Goal: Task Accomplishment & Management: Complete application form

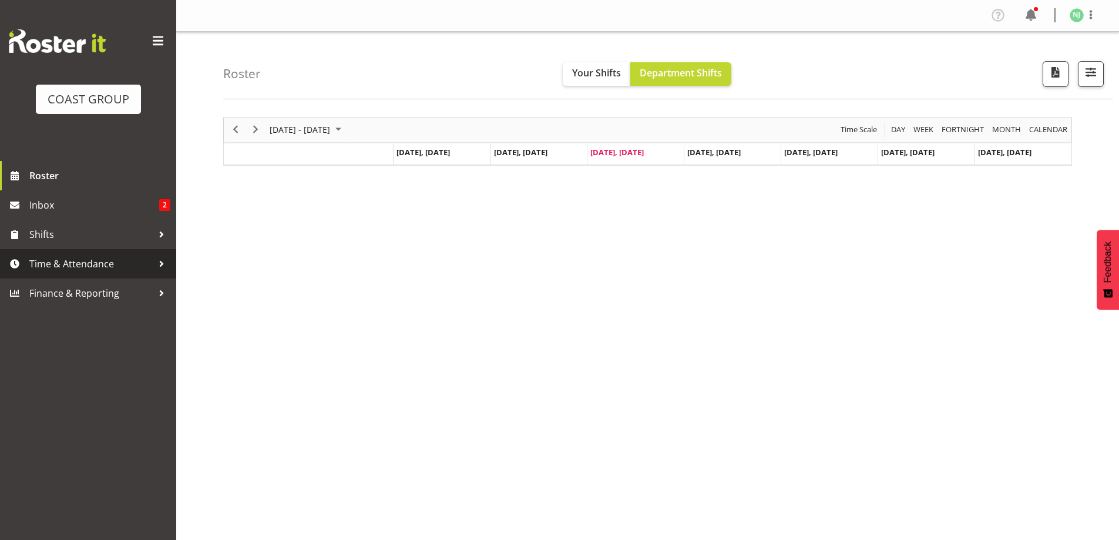
click at [58, 260] on span "Time & Attendance" at bounding box center [90, 264] width 123 height 18
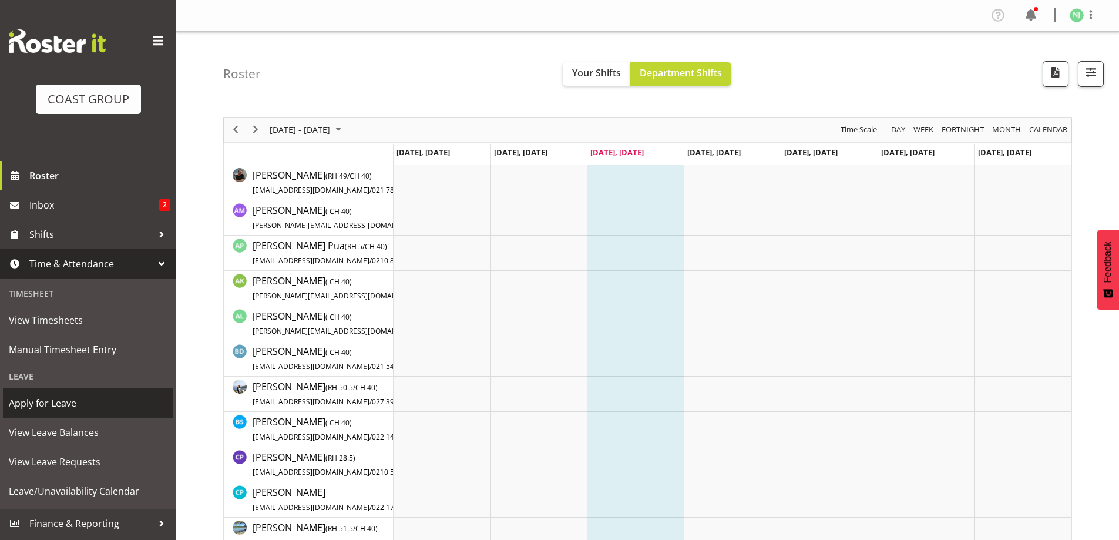
click at [49, 401] on span "Apply for Leave" at bounding box center [88, 403] width 159 height 18
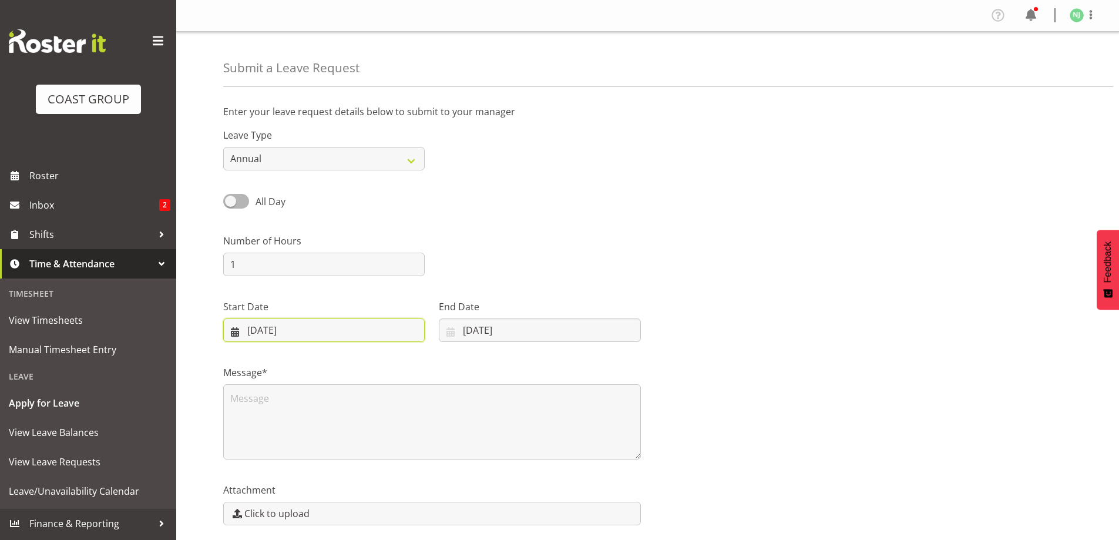
click at [267, 324] on input "[DATE]" at bounding box center [324, 330] width 202 height 24
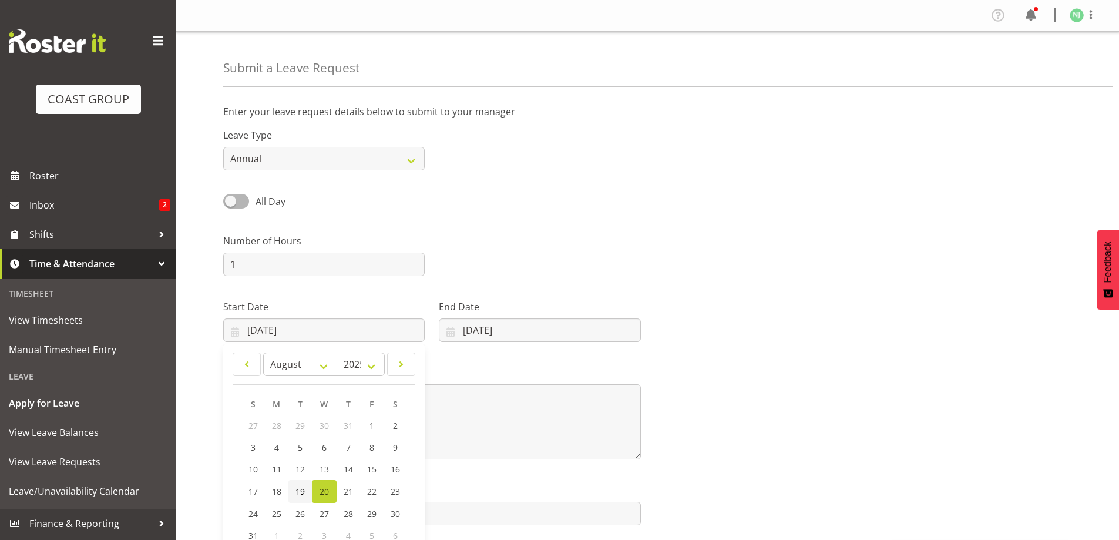
click at [298, 489] on span "19" at bounding box center [300, 491] width 9 height 11
type input "[DATE]"
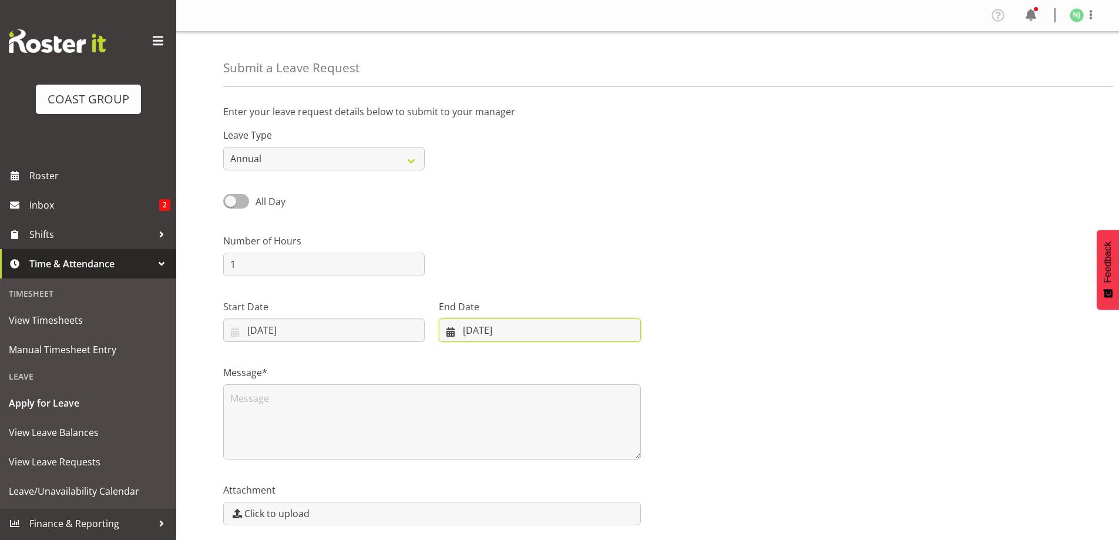
click at [499, 329] on input "[DATE]" at bounding box center [540, 330] width 202 height 24
click at [513, 491] on span "19" at bounding box center [508, 491] width 9 height 11
type input "[DATE]"
click at [414, 162] on select "Annual Sick Leave Without Pay Bereavement Domestic Violence Parental Jury Servi…" at bounding box center [324, 159] width 202 height 24
select select "Sick"
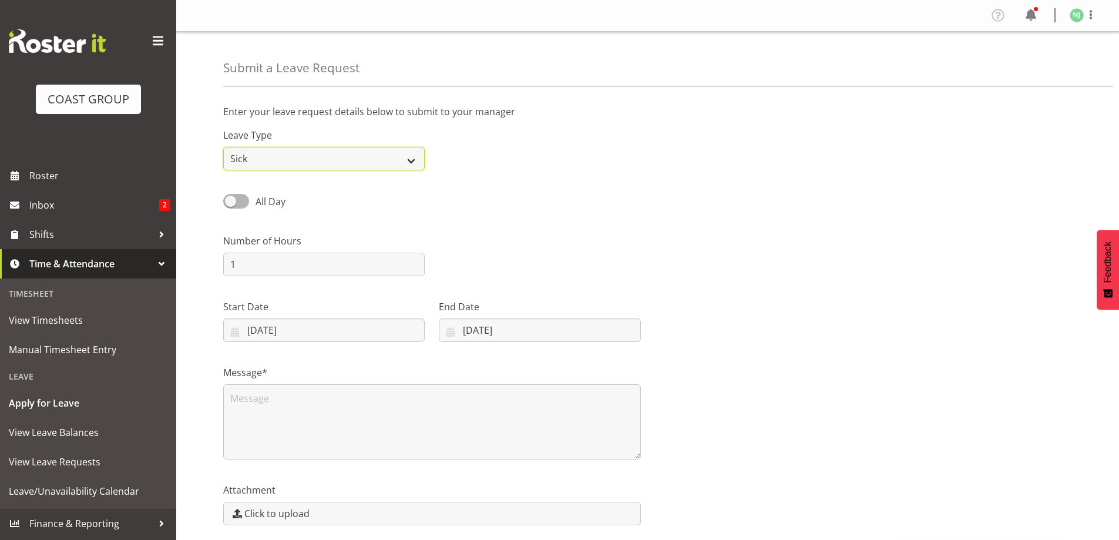
click at [223, 147] on select "Annual Sick Leave Without Pay Bereavement Domestic Violence Parental Jury Servi…" at bounding box center [324, 159] width 202 height 24
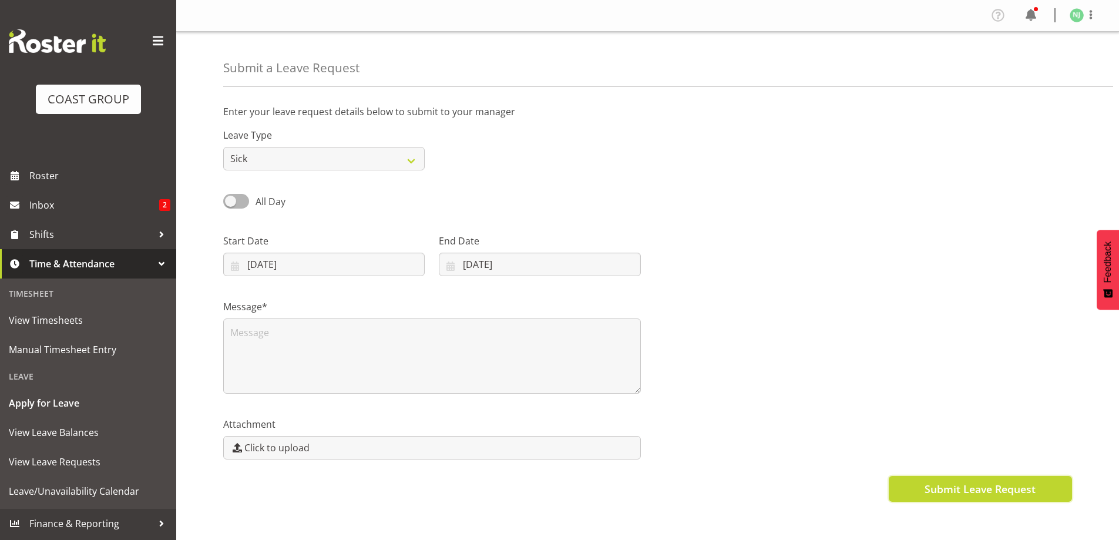
click at [999, 483] on span "Submit Leave Request" at bounding box center [980, 488] width 111 height 15
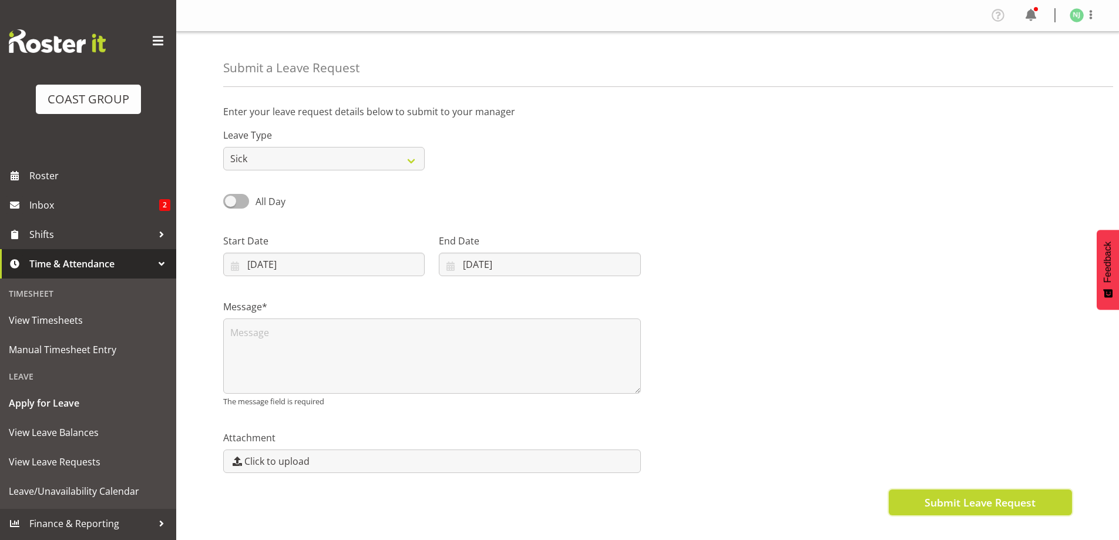
click at [957, 496] on span "Submit Leave Request" at bounding box center [980, 502] width 111 height 15
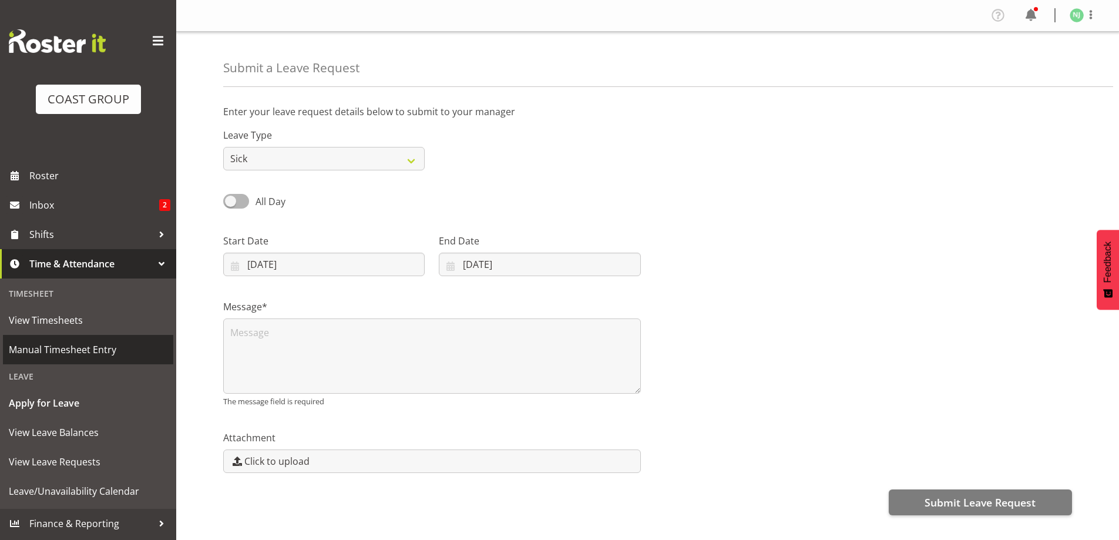
click at [80, 345] on span "Manual Timesheet Entry" at bounding box center [88, 350] width 159 height 18
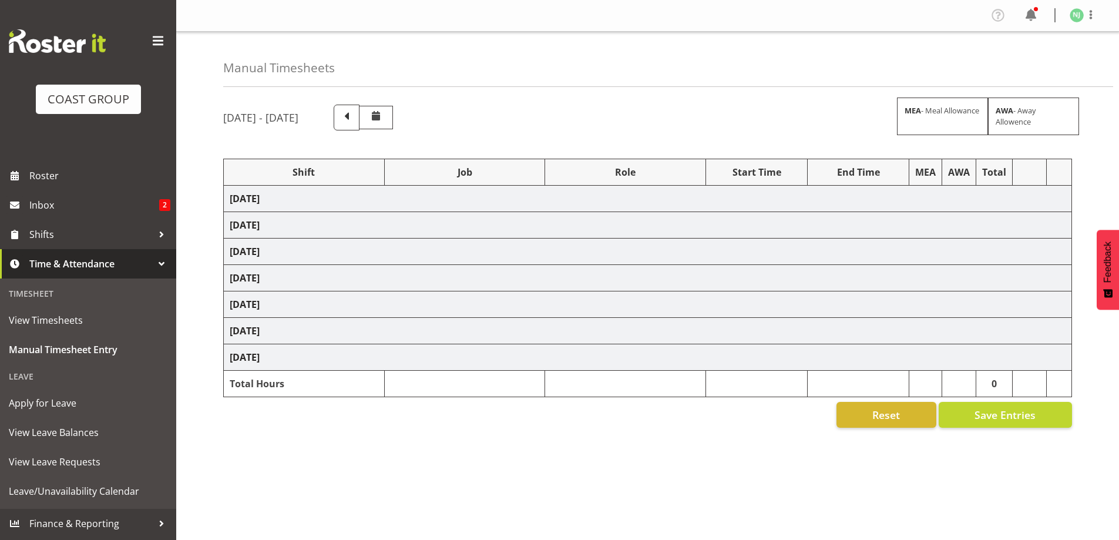
select select "38155"
select select "69"
select select "38155"
select select "69"
select select "38155"
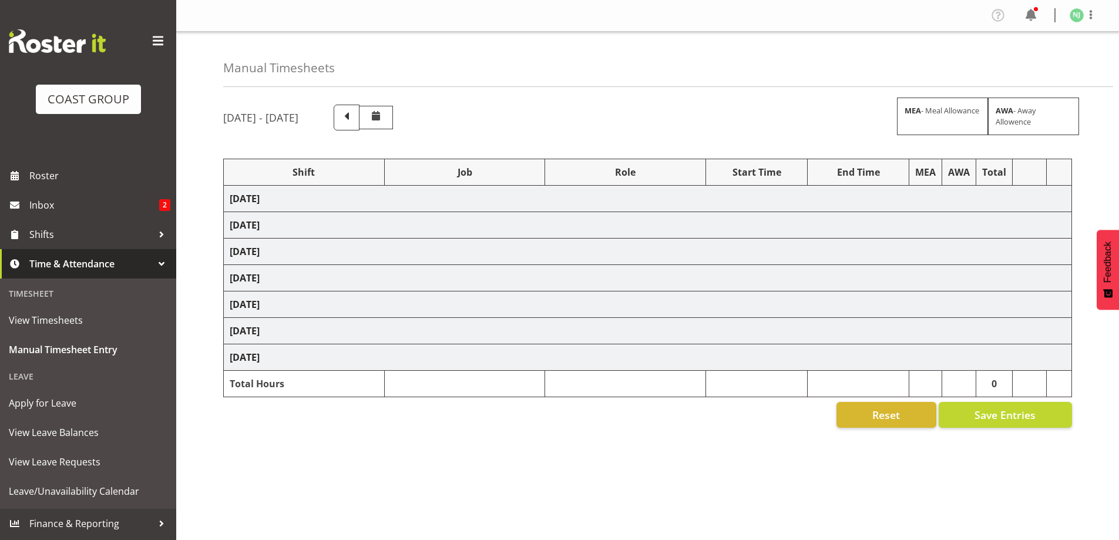
select select "69"
select select "38155"
select select "69"
select select "38155"
select select "69"
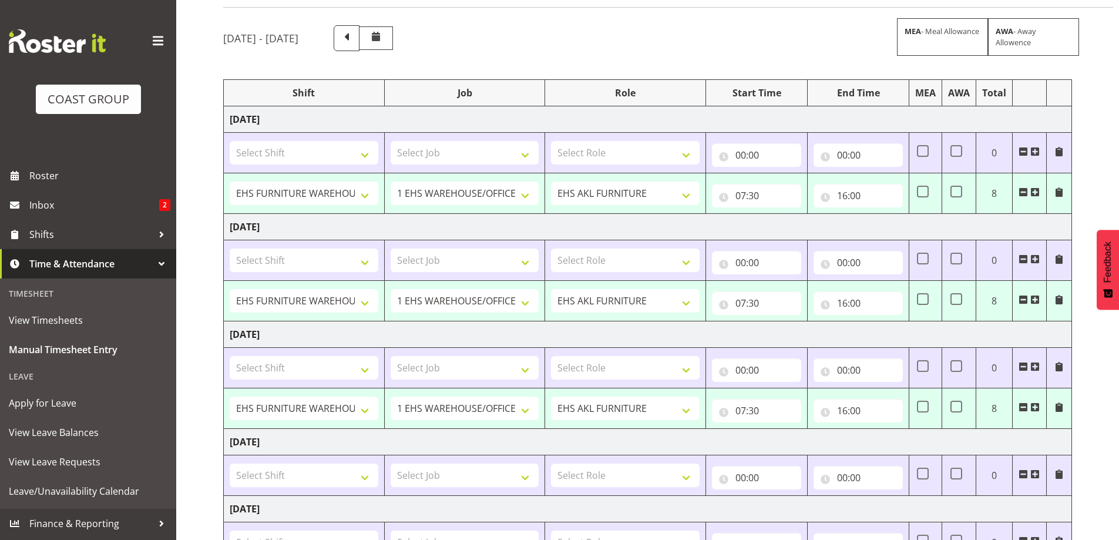
scroll to position [59, 0]
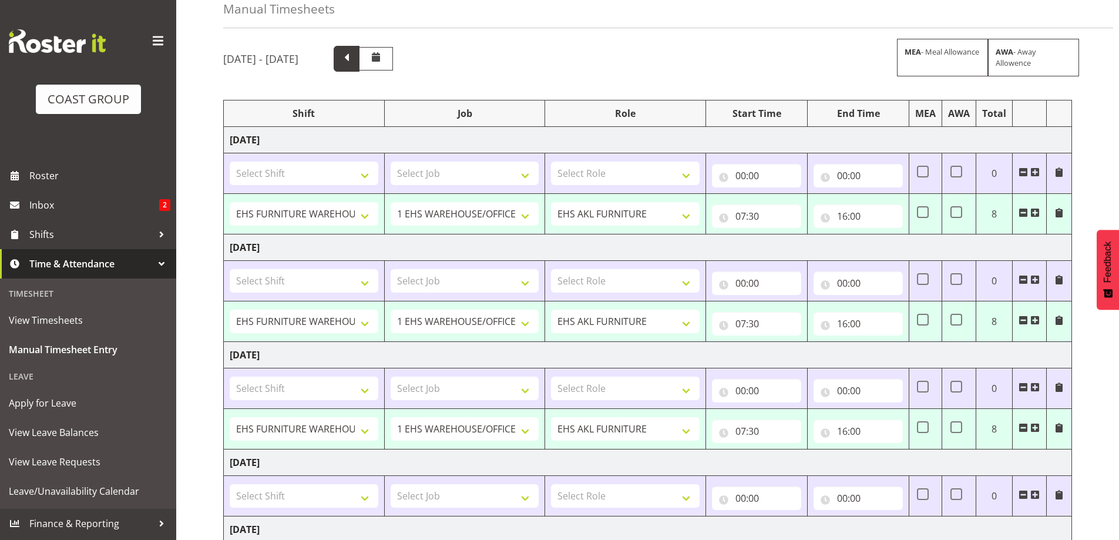
click at [354, 58] on span at bounding box center [346, 57] width 15 height 15
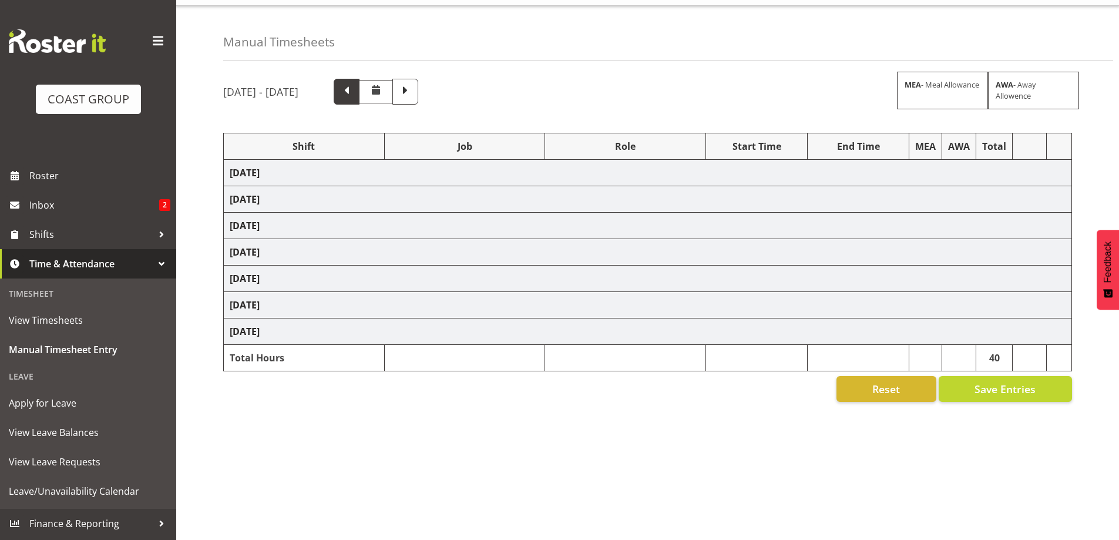
select select "38155"
select select "69"
select select "38155"
select select "69"
select select "38155"
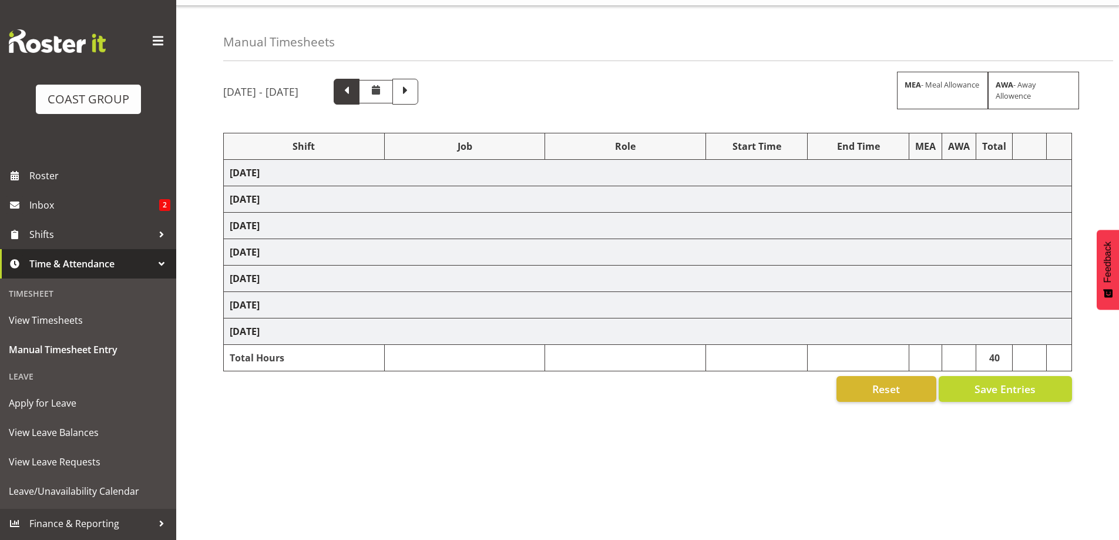
select select "69"
select select "16"
select select "38155"
select select "69"
select select "38155"
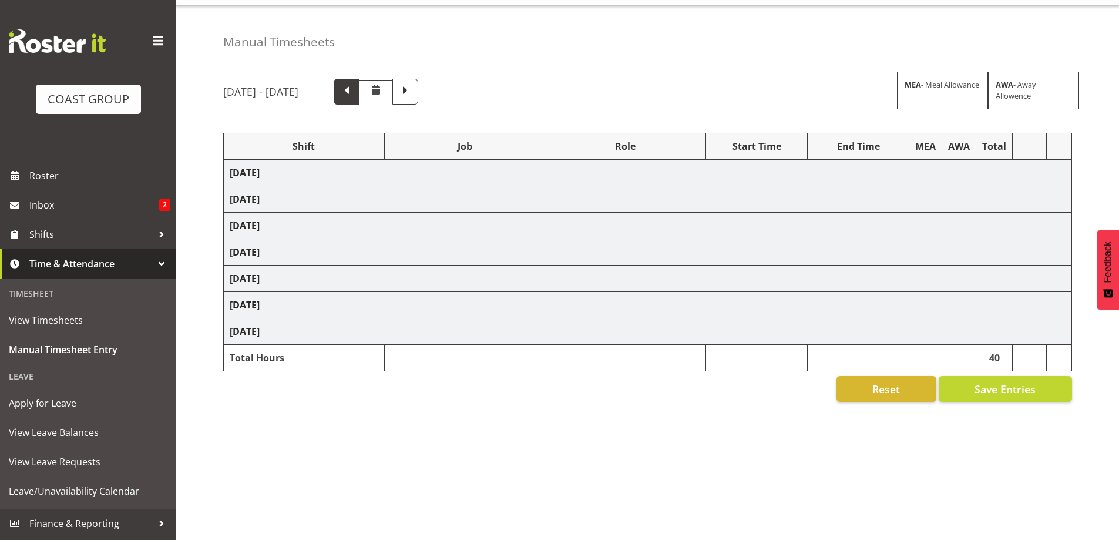
select select "69"
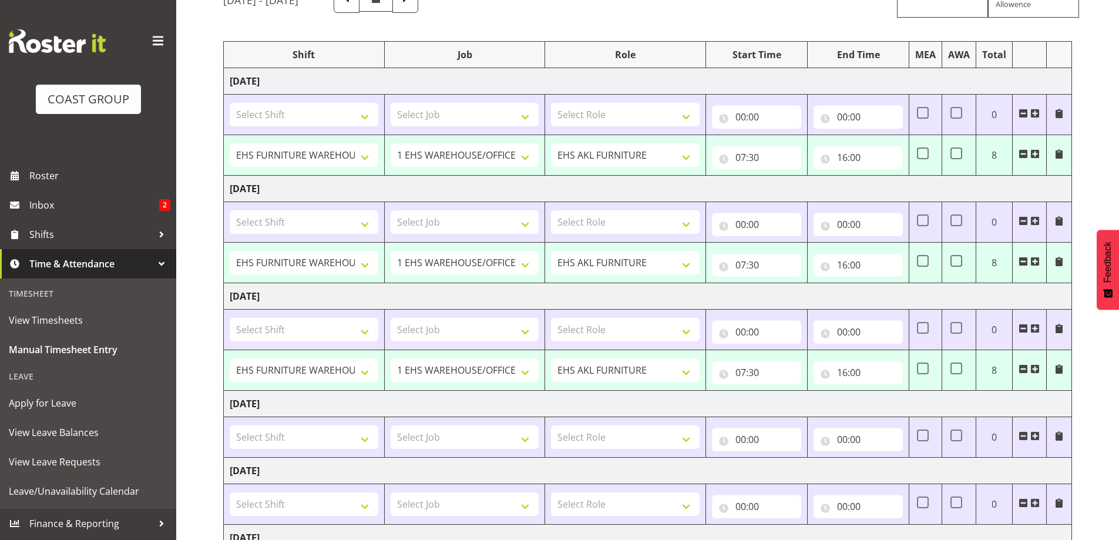
scroll to position [176, 0]
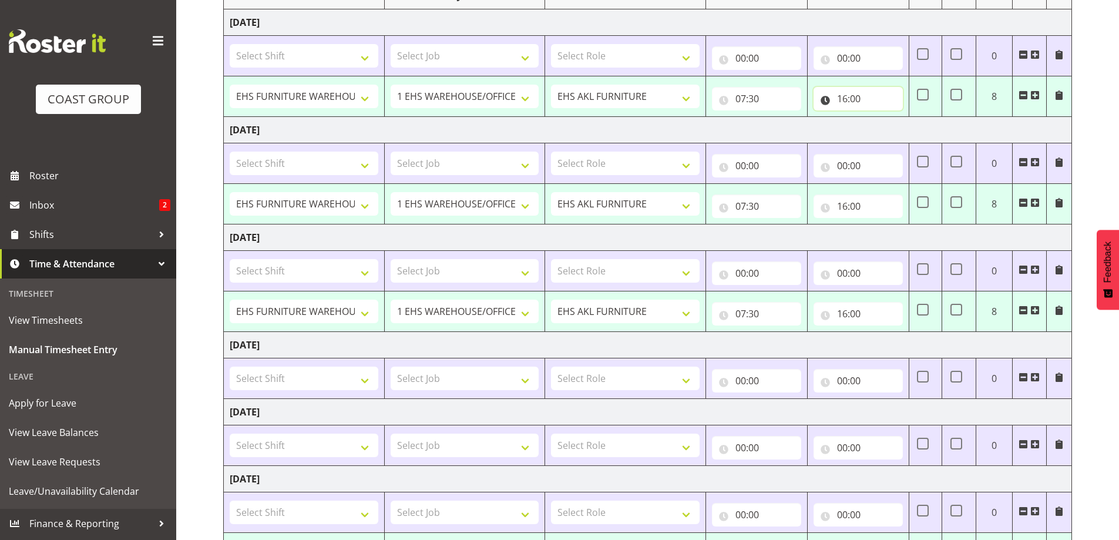
click at [853, 99] on input "16:00" at bounding box center [858, 99] width 89 height 24
click at [892, 130] on select "00 01 02 03 04 05 06 07 08 09 10 11 12 13 14 15 16 17 18 19 20 21 22 23" at bounding box center [894, 130] width 26 height 24
select select "19"
click at [881, 118] on select "00 01 02 03 04 05 06 07 08 09 10 11 12 13 14 15 16 17 18 19 20 21 22 23" at bounding box center [894, 130] width 26 height 24
type input "19:00"
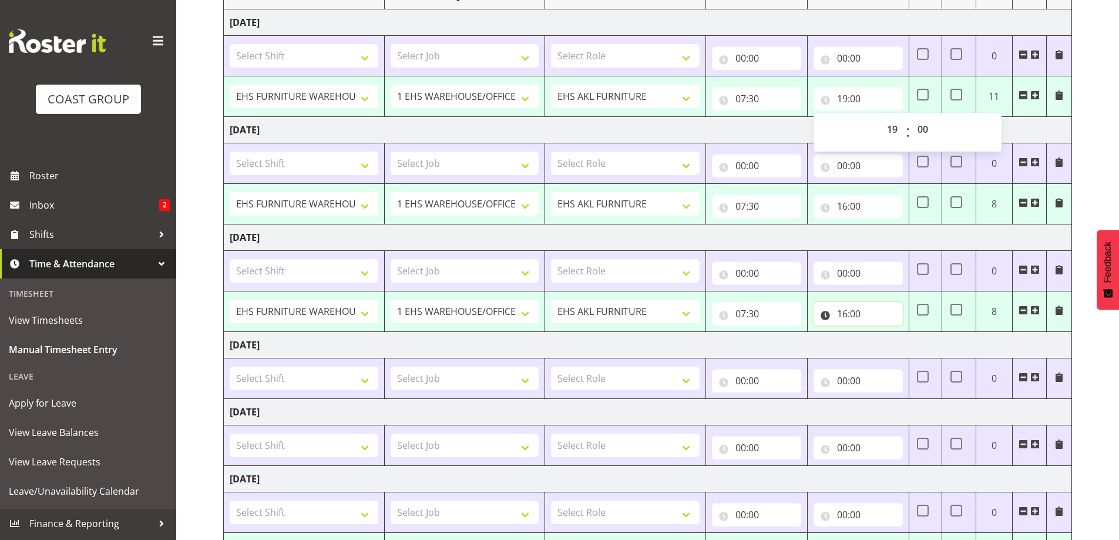
click at [851, 309] on input "16:00" at bounding box center [858, 314] width 89 height 24
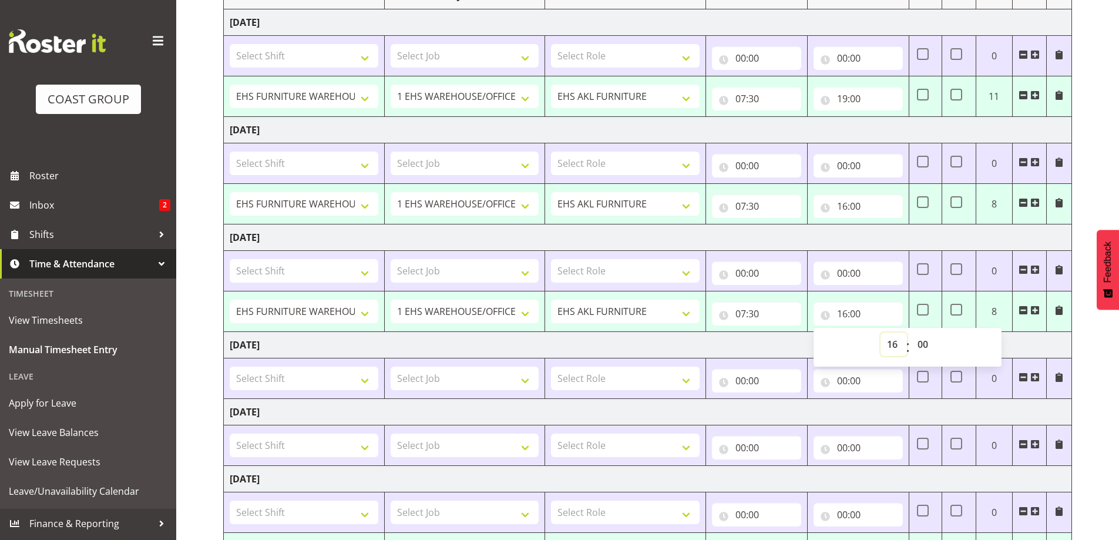
click at [892, 346] on select "00 01 02 03 04 05 06 07 08 09 10 11 12 13 14 15 16 17 18 19 20 21 22 23" at bounding box center [894, 345] width 26 height 24
select select "17"
click at [881, 333] on select "00 01 02 03 04 05 06 07 08 09 10 11 12 13 14 15 16 17 18 19 20 21 22 23" at bounding box center [894, 345] width 26 height 24
type input "17:00"
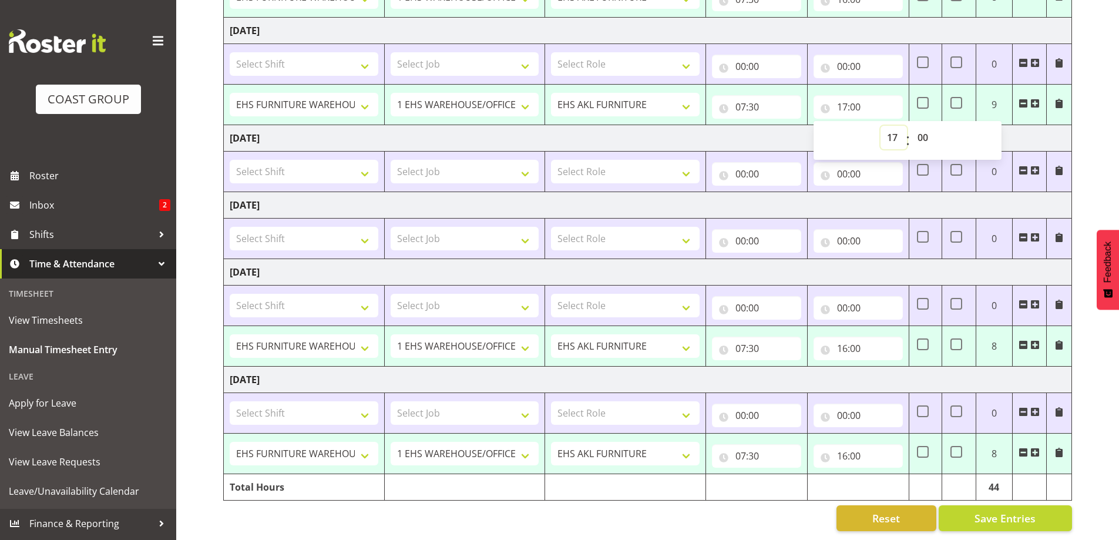
scroll to position [392, 0]
click at [849, 444] on input "16:00" at bounding box center [858, 456] width 89 height 24
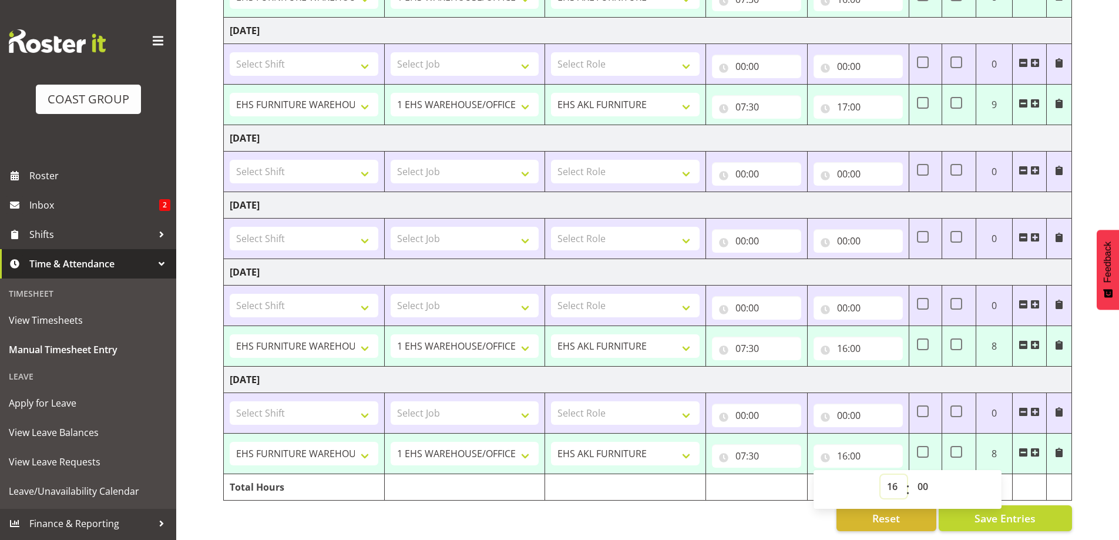
click at [891, 477] on select "00 01 02 03 04 05 06 07 08 09 10 11 12 13 14 15 16 17 18 19 20 21 22 23" at bounding box center [894, 487] width 26 height 24
select select "17"
click at [881, 475] on select "00 01 02 03 04 05 06 07 08 09 10 11 12 13 14 15 16 17 18 19 20 21 22 23" at bounding box center [894, 487] width 26 height 24
type input "17:00"
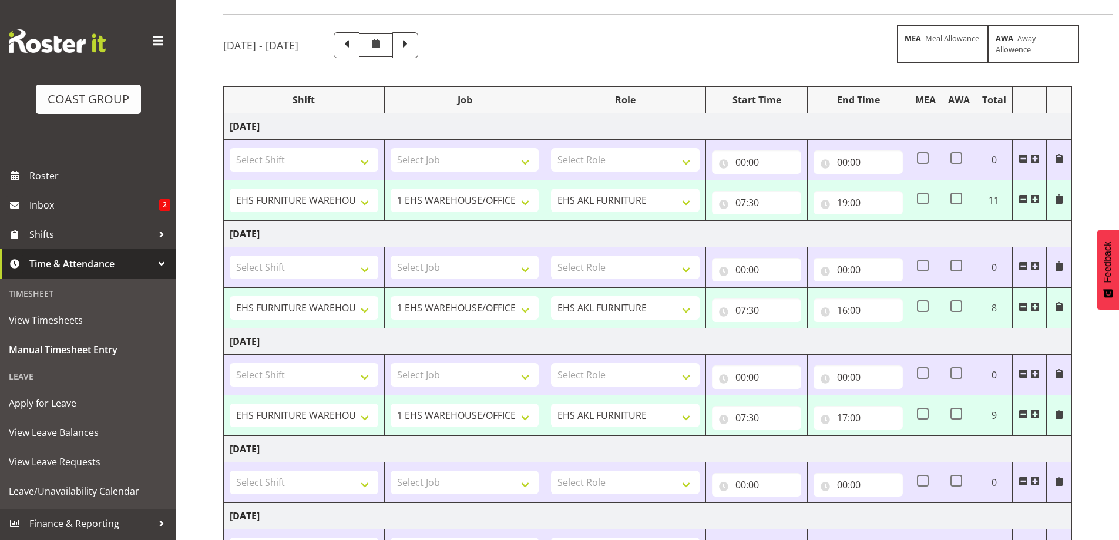
scroll to position [39, 0]
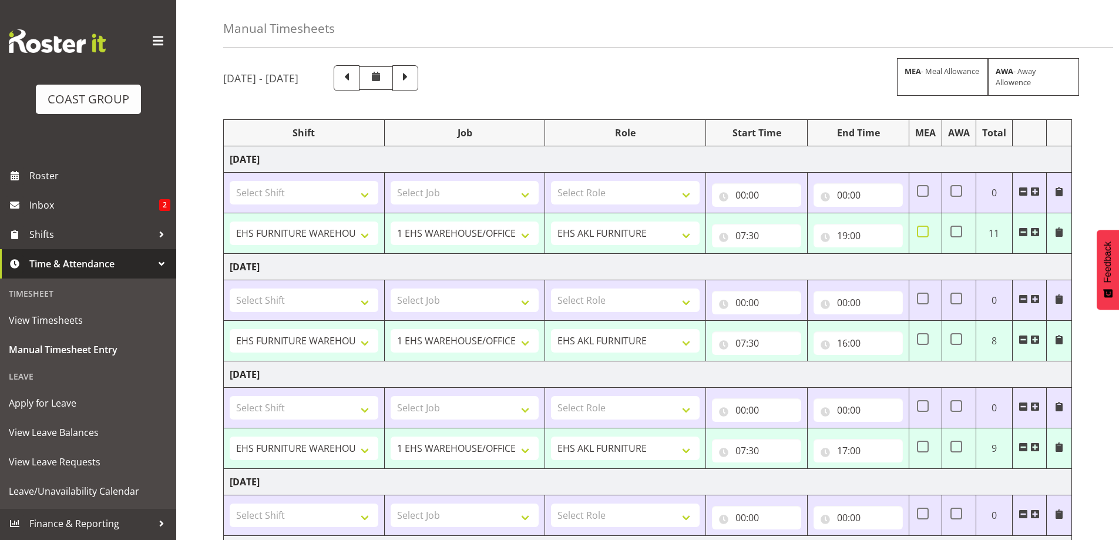
click at [923, 231] on span at bounding box center [923, 232] width 12 height 12
click at [923, 231] on input "checkbox" at bounding box center [921, 232] width 8 height 8
checkbox input "true"
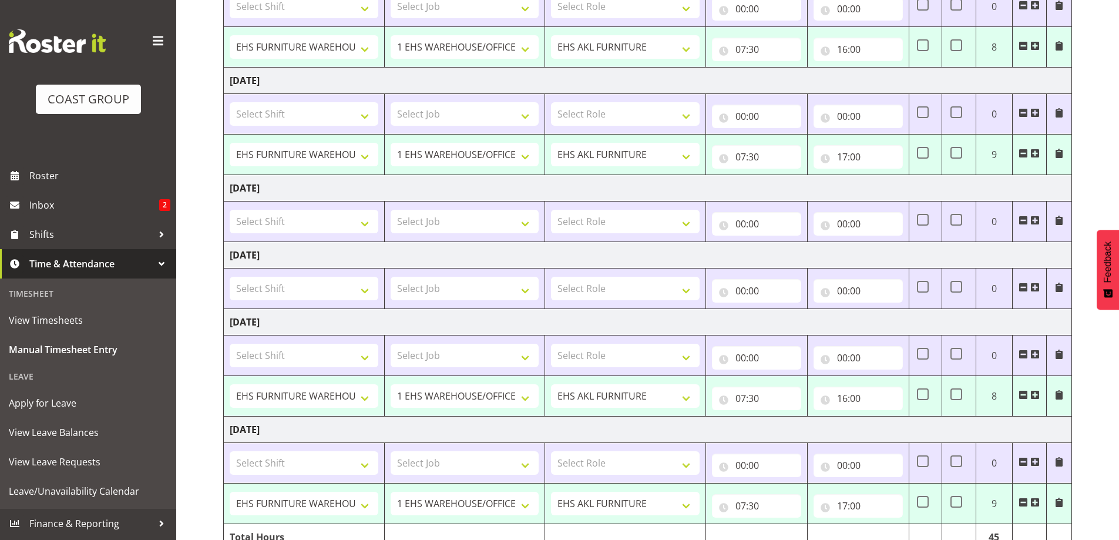
scroll to position [392, 0]
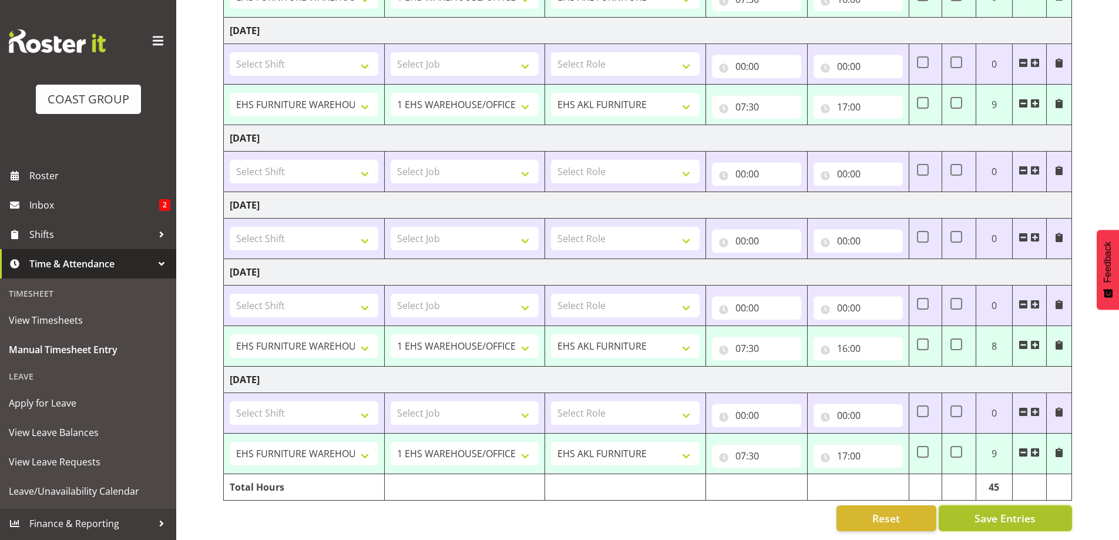
click at [976, 511] on span "Save Entries" at bounding box center [1005, 518] width 61 height 15
click at [993, 513] on span "Save Entries" at bounding box center [1005, 518] width 61 height 15
select select "38155"
select select "69"
type input "07:30"
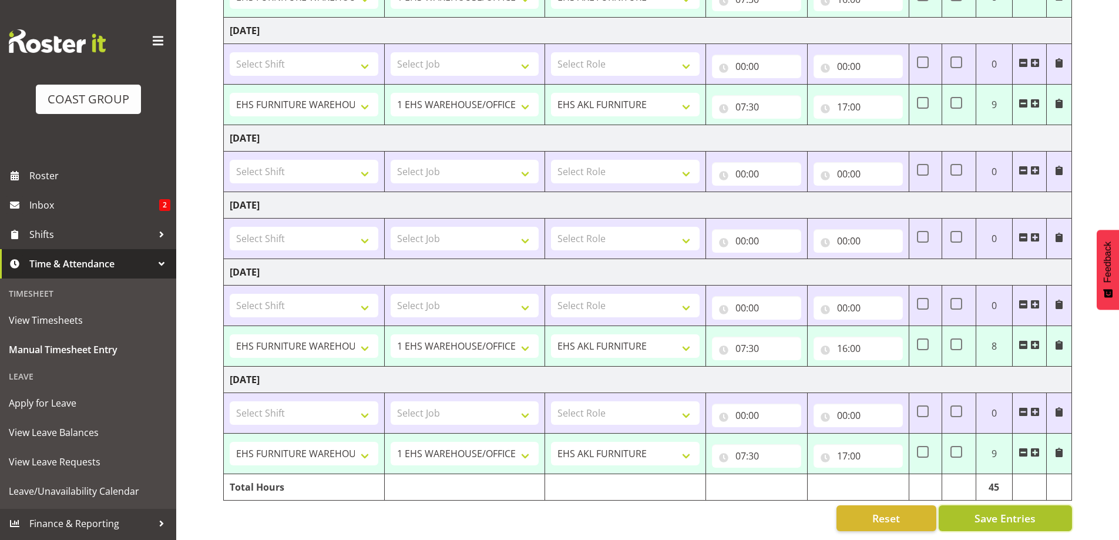
type input "19:00"
checkbox input "true"
select select "38155"
select select "69"
type input "07:30"
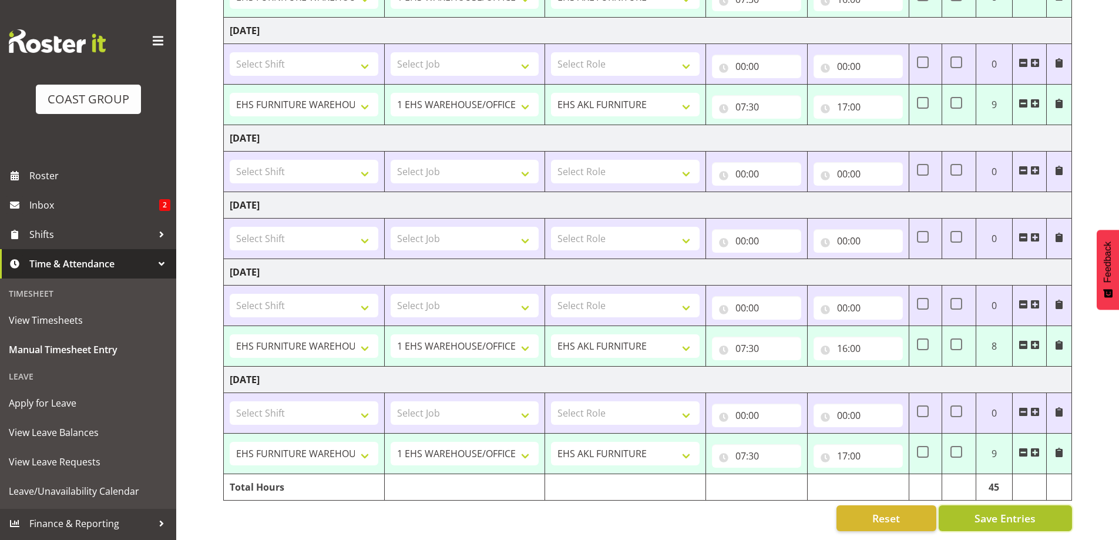
type input "16:00"
select select "38155"
select select "69"
type input "07:30"
type input "17:00"
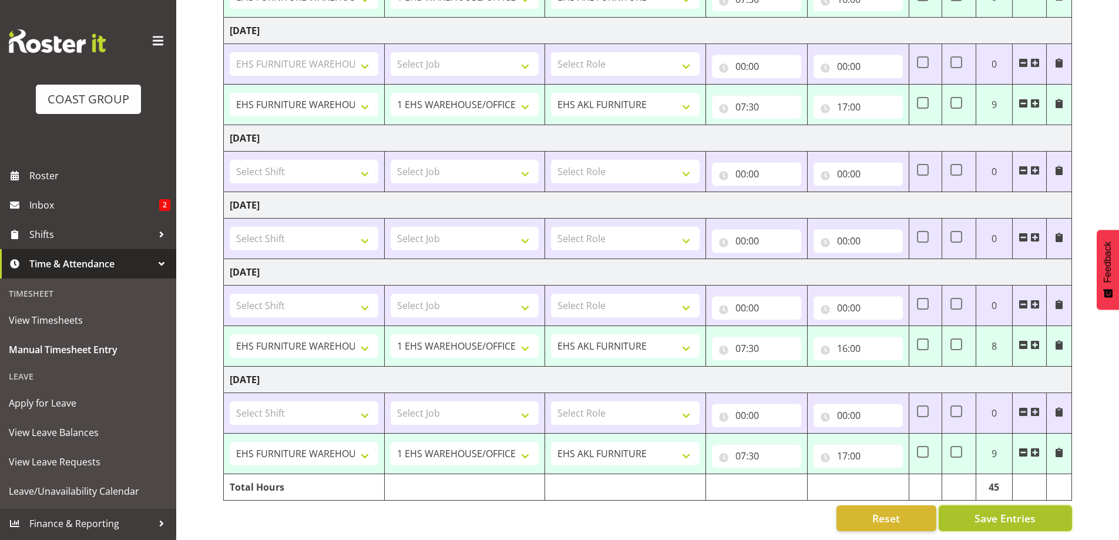
select select "38155"
select select "69"
type input "07:30"
type input "16:00"
select select "38155"
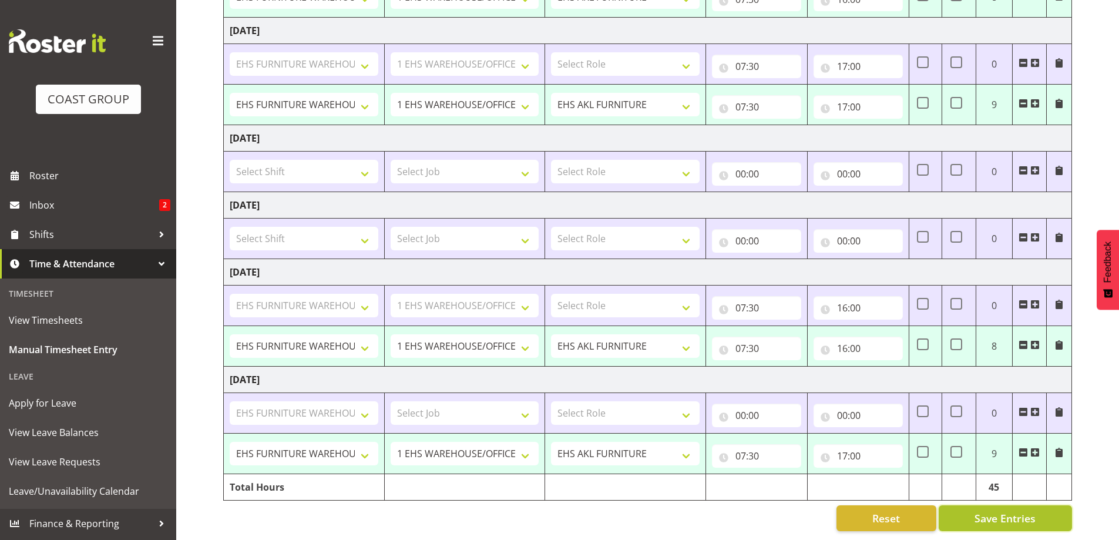
select select "69"
type input "07:30"
type input "17:00"
select select "38155"
select select "69"
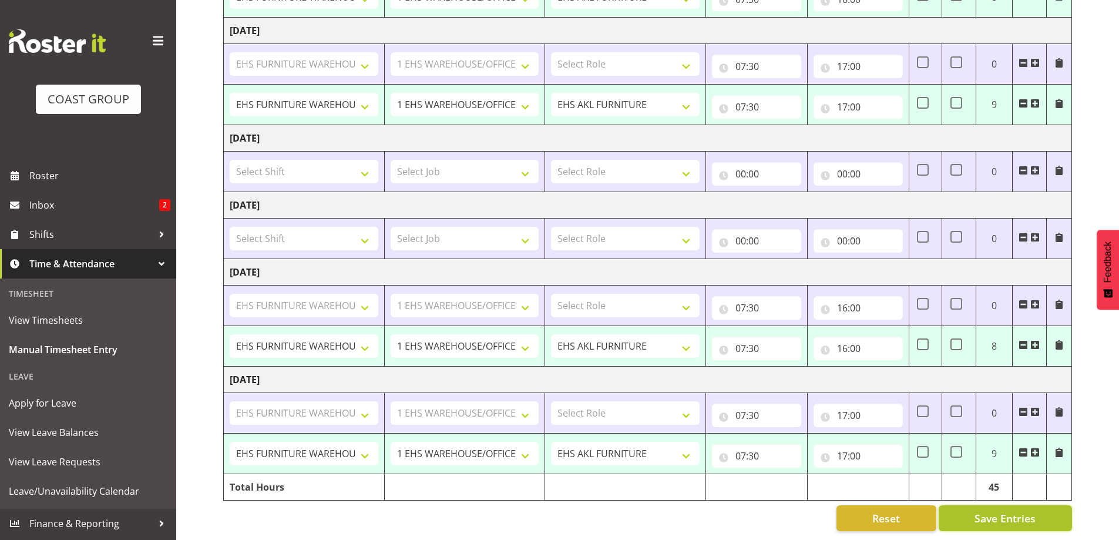
select select "38155"
select select "69"
select select "38155"
select select "69"
select select "38155"
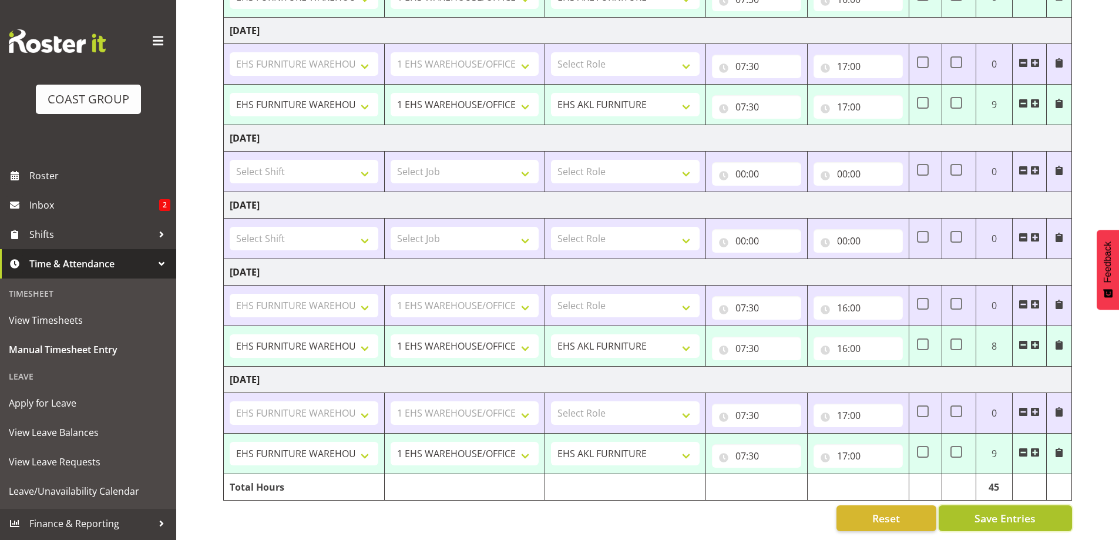
select select "69"
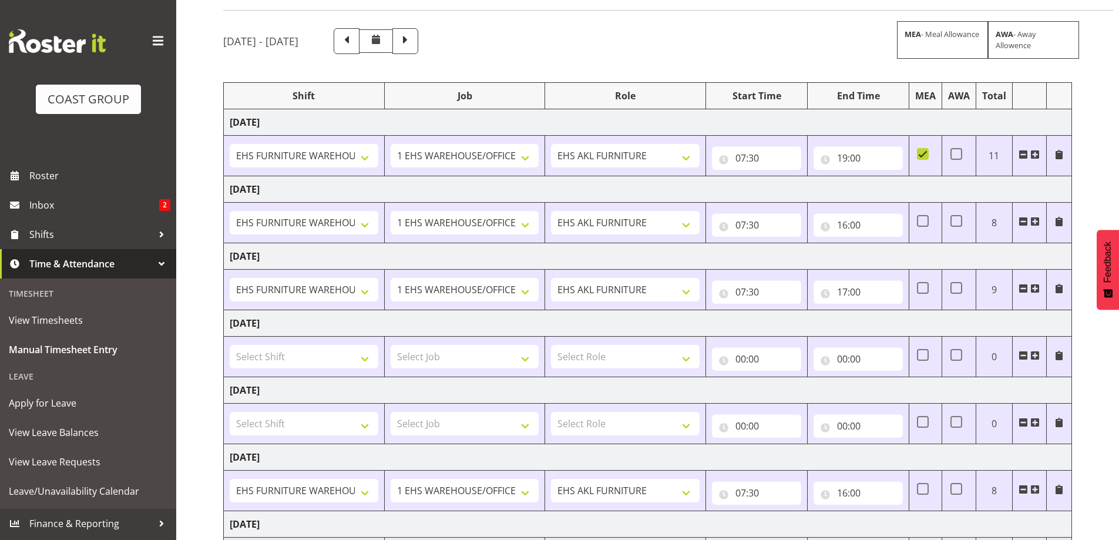
scroll to position [72, 0]
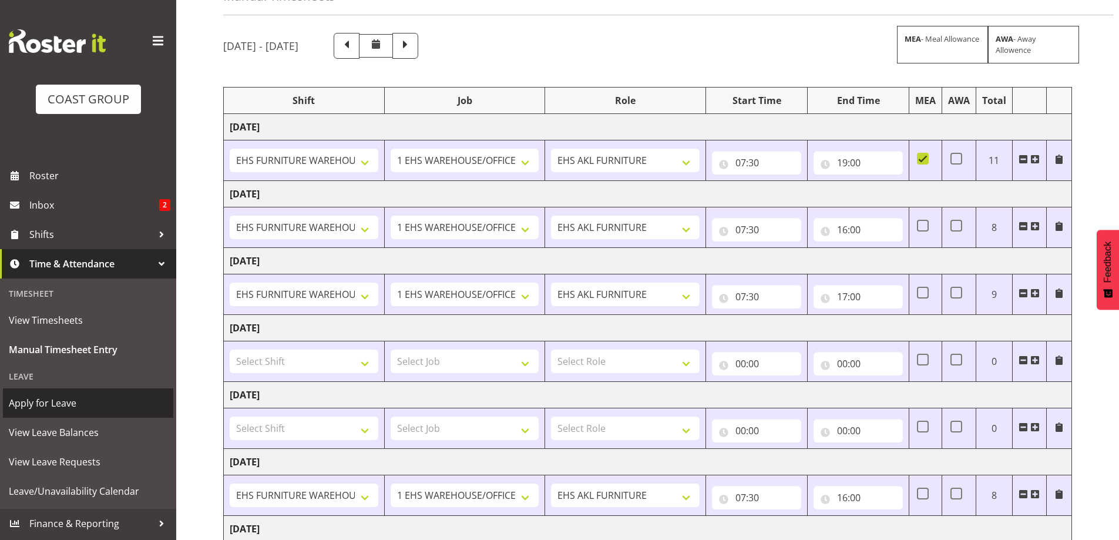
click at [75, 398] on span "Apply for Leave" at bounding box center [88, 403] width 159 height 18
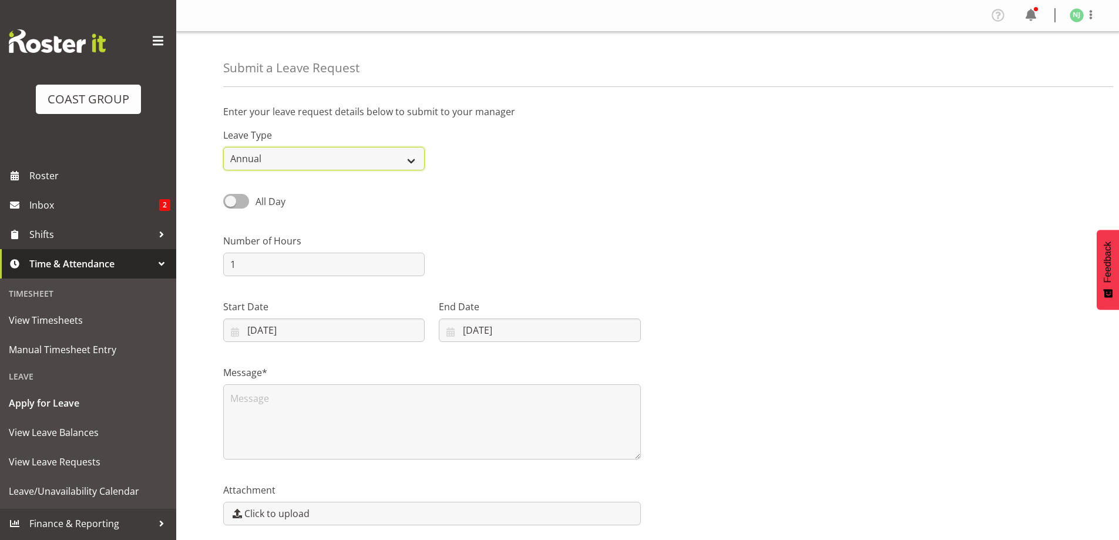
click at [407, 160] on select "Annual Sick Leave Without Pay Bereavement Domestic Violence Parental Jury Servi…" at bounding box center [324, 159] width 202 height 24
select select "Sick"
click at [223, 147] on select "Annual Sick Leave Without Pay Bereavement Domestic Violence Parental Jury Servi…" at bounding box center [324, 159] width 202 height 24
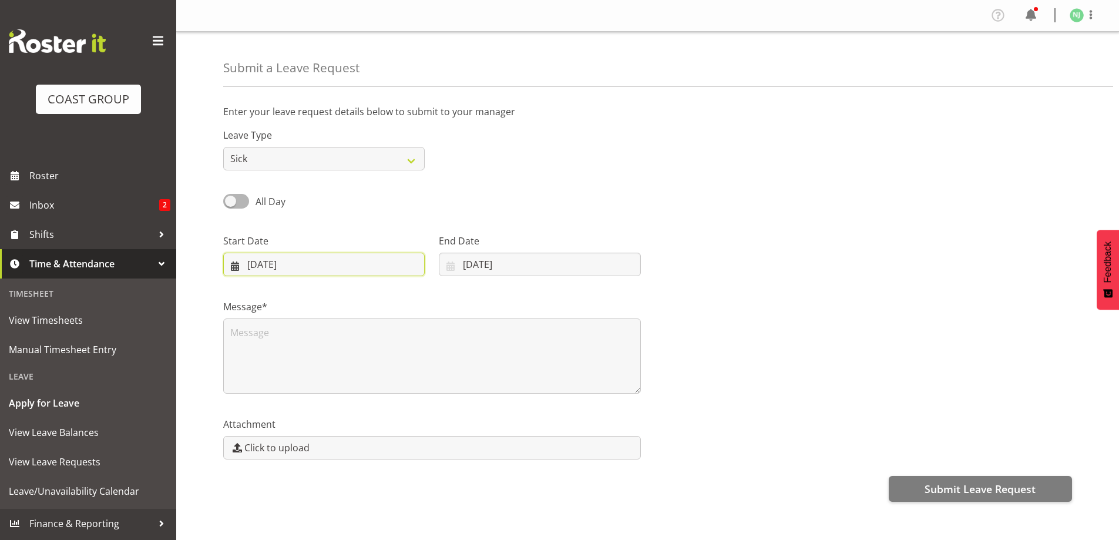
click at [264, 259] on input "[DATE]" at bounding box center [324, 265] width 202 height 24
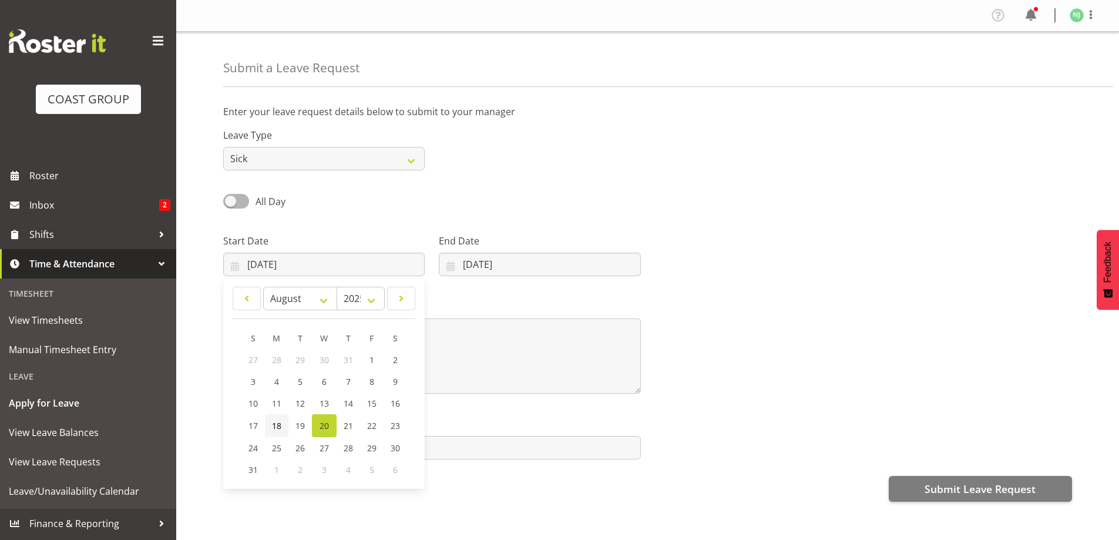
click at [277, 427] on span "18" at bounding box center [276, 425] width 9 height 11
type input "18/08/2025"
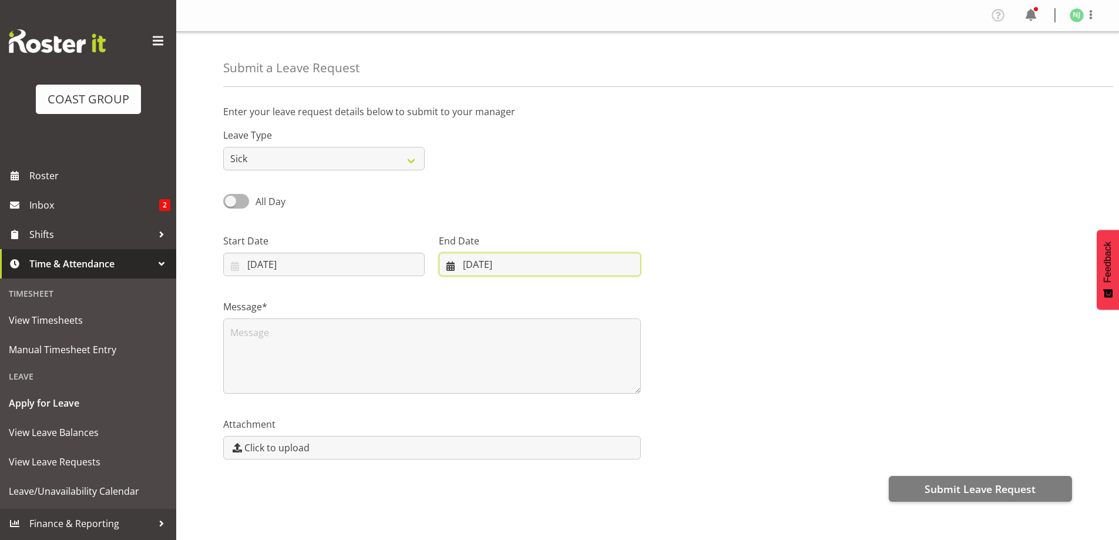
click at [464, 263] on input "[DATE]" at bounding box center [540, 265] width 202 height 24
click at [487, 423] on span "18" at bounding box center [485, 425] width 9 height 11
type input "18/08/2025"
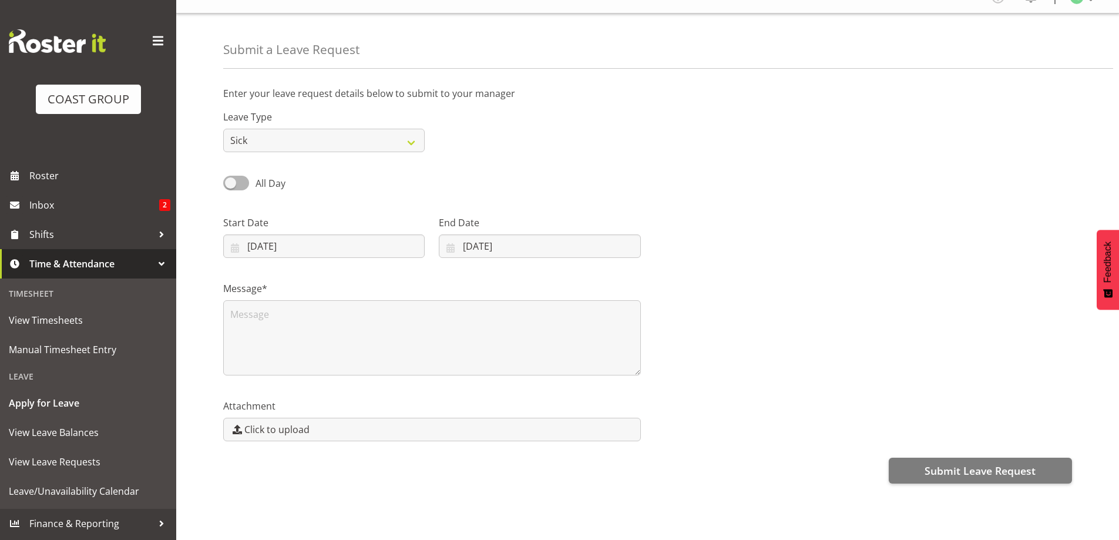
scroll to position [35, 0]
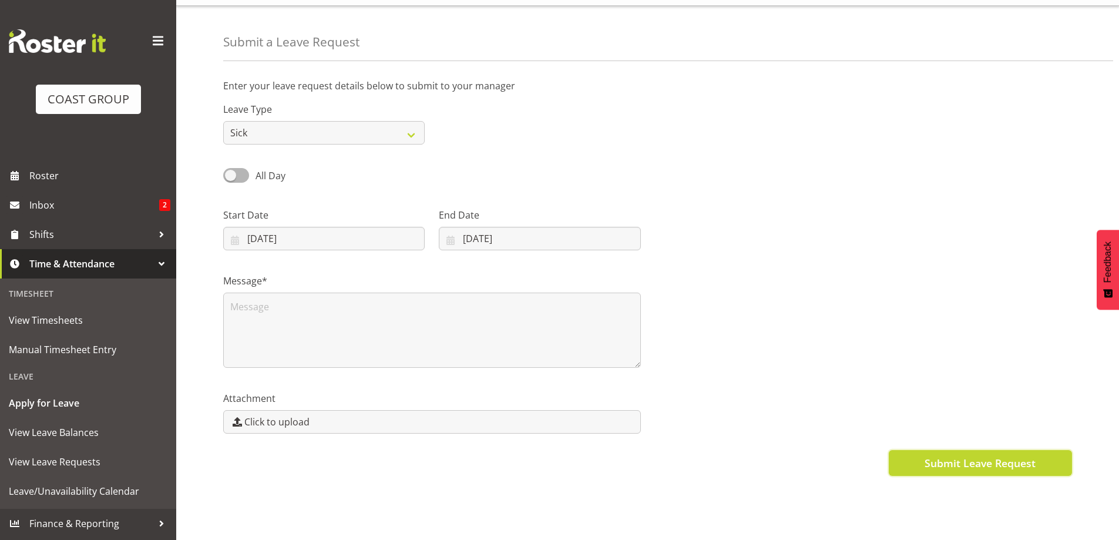
click at [966, 455] on span "Submit Leave Request" at bounding box center [980, 462] width 111 height 15
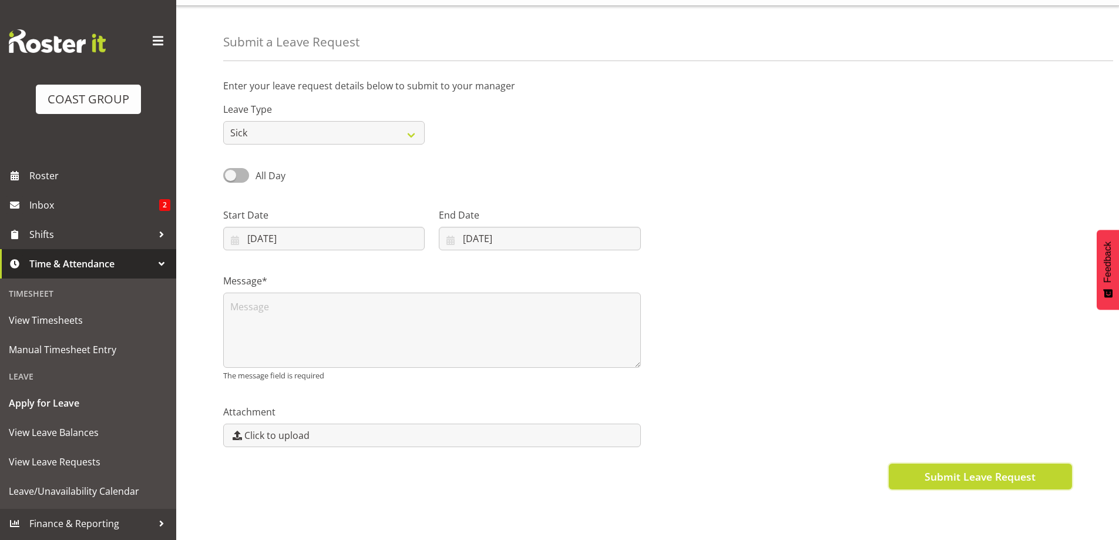
click at [969, 469] on span "Submit Leave Request" at bounding box center [980, 476] width 111 height 15
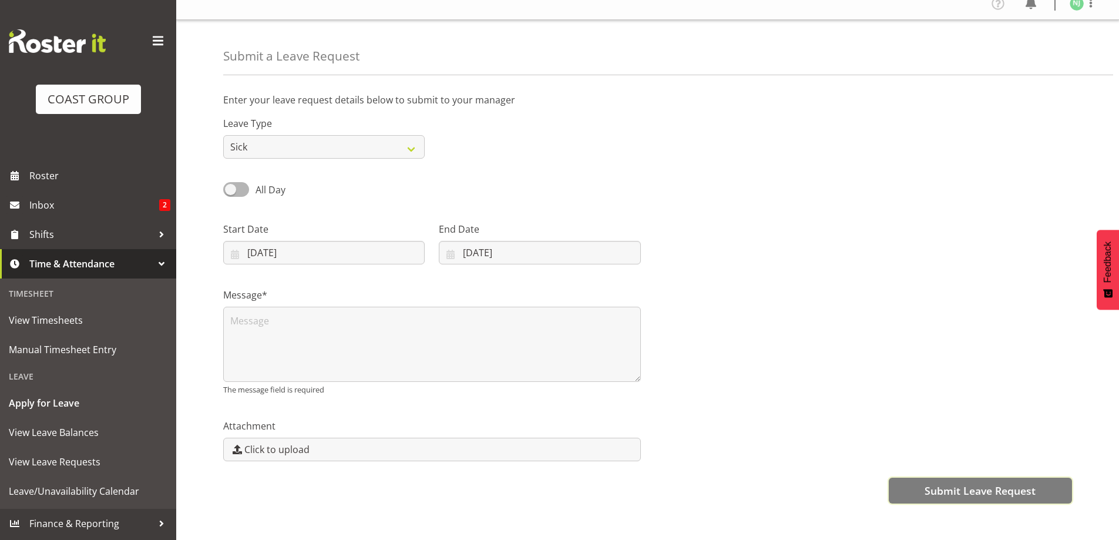
scroll to position [0, 0]
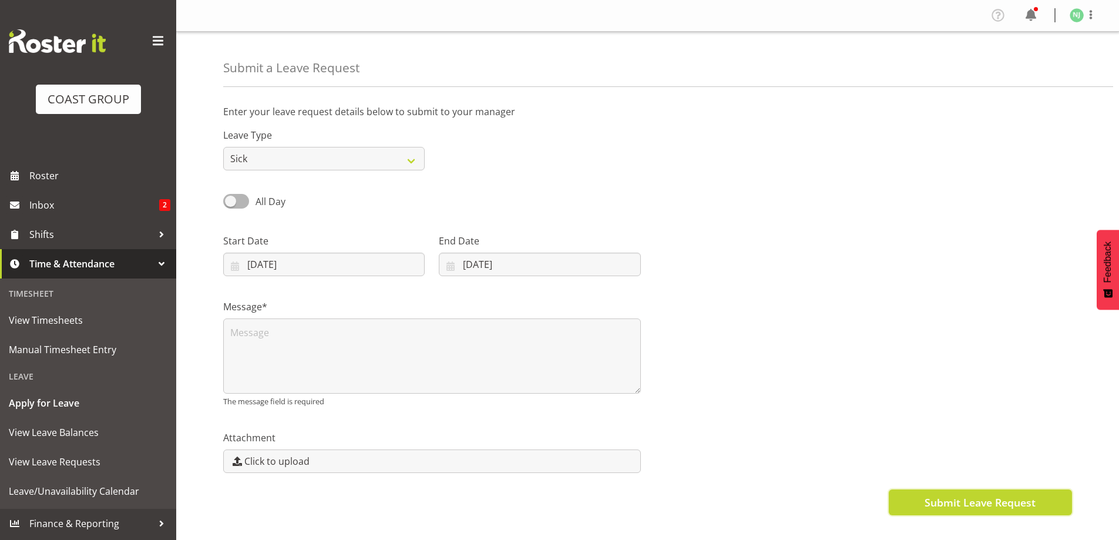
click at [998, 496] on span "Submit Leave Request" at bounding box center [980, 502] width 111 height 15
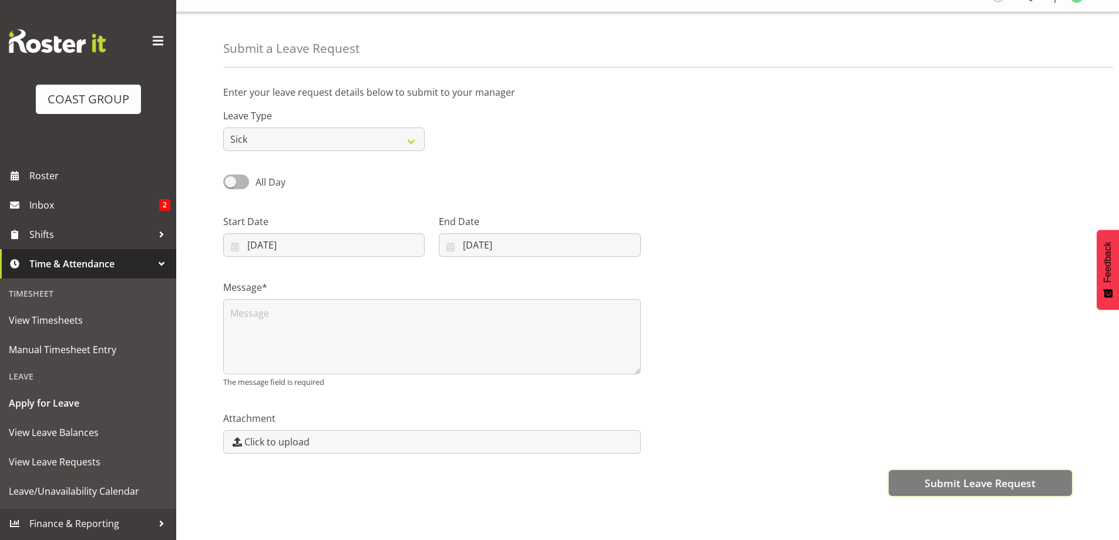
scroll to position [35, 0]
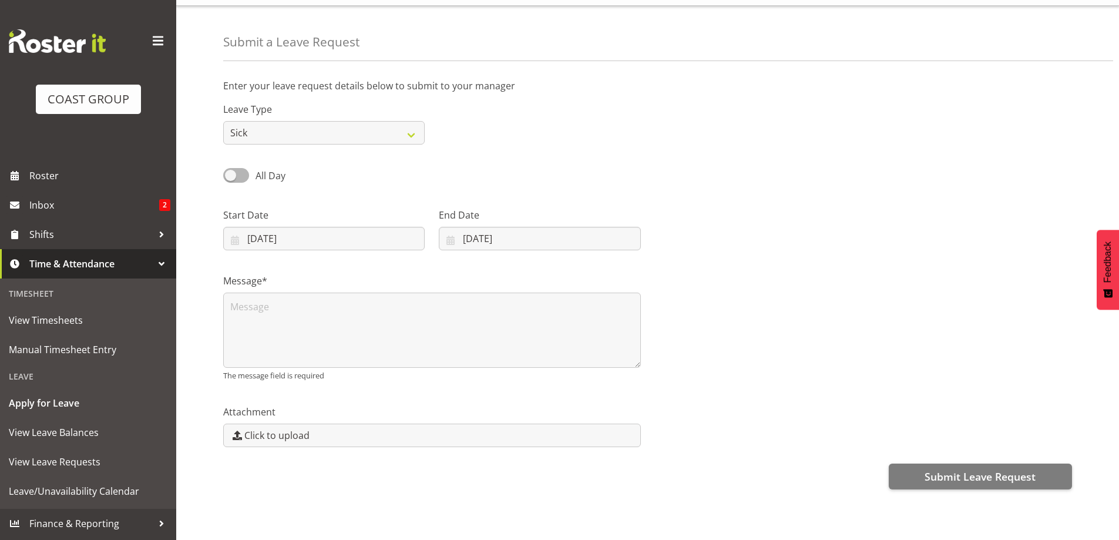
click at [165, 260] on div at bounding box center [162, 264] width 18 height 18
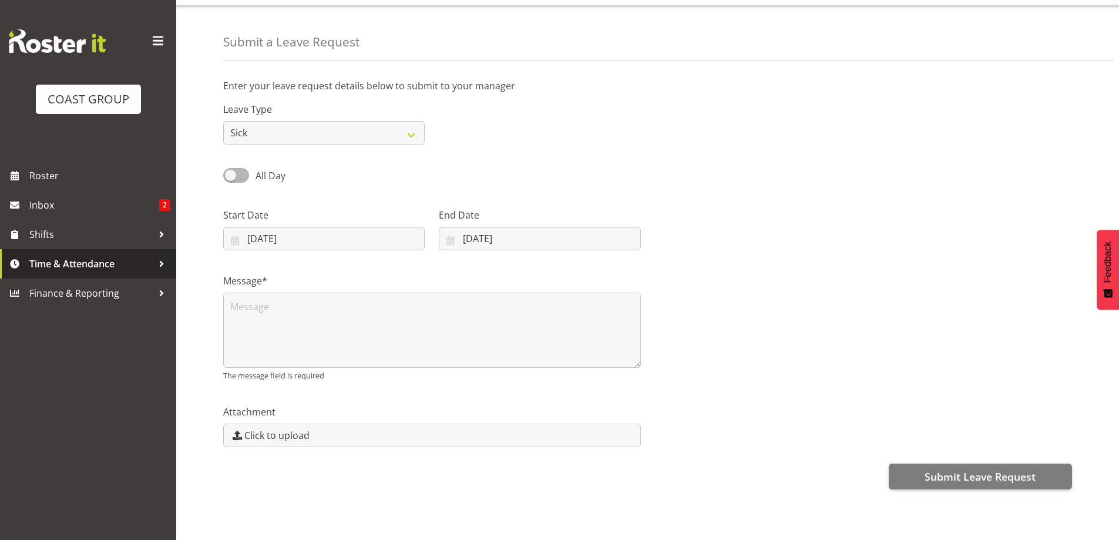
click at [165, 260] on div at bounding box center [162, 264] width 18 height 18
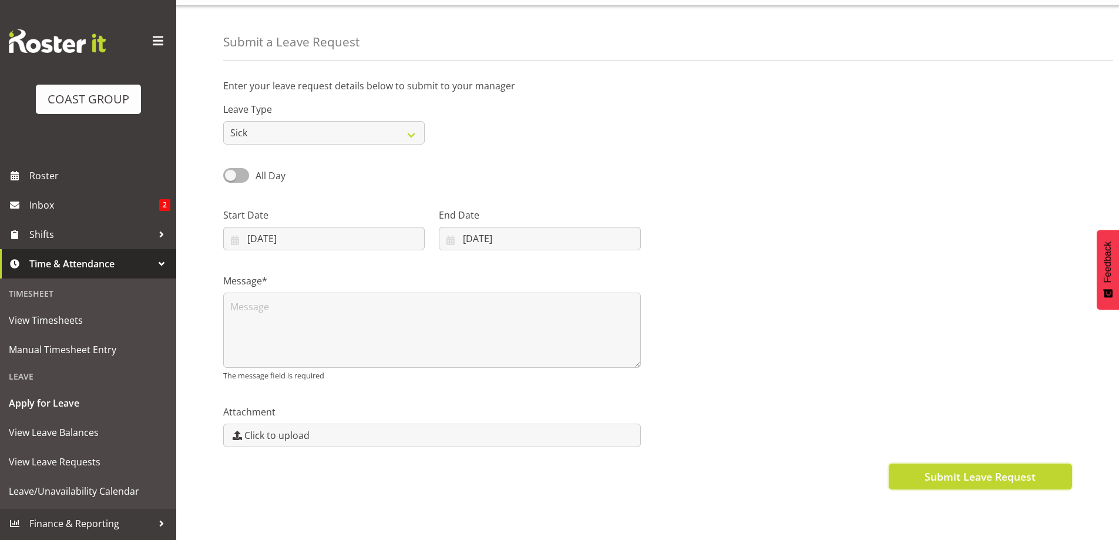
click at [942, 469] on span "Submit Leave Request" at bounding box center [980, 476] width 111 height 15
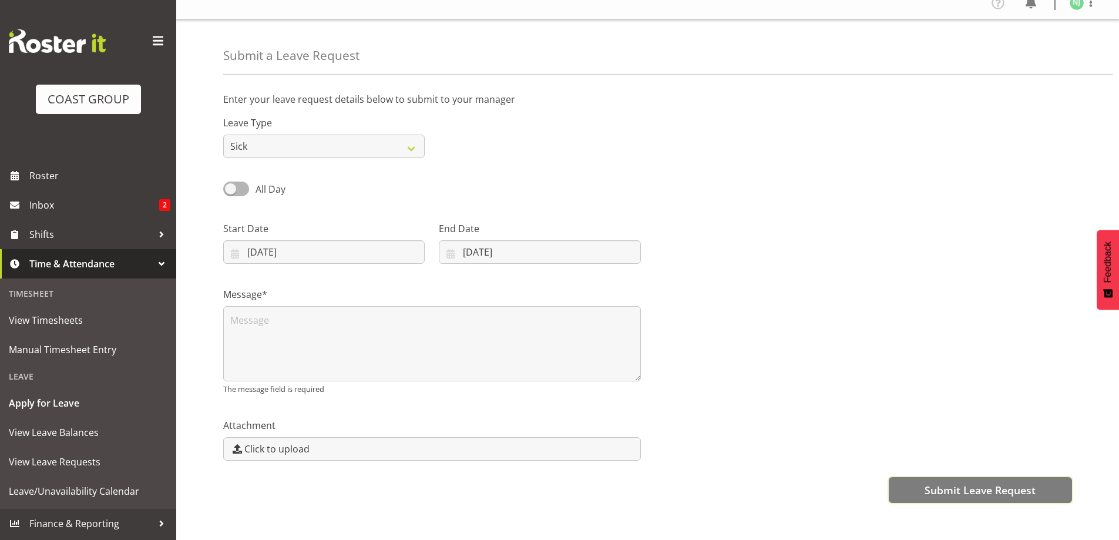
scroll to position [0, 0]
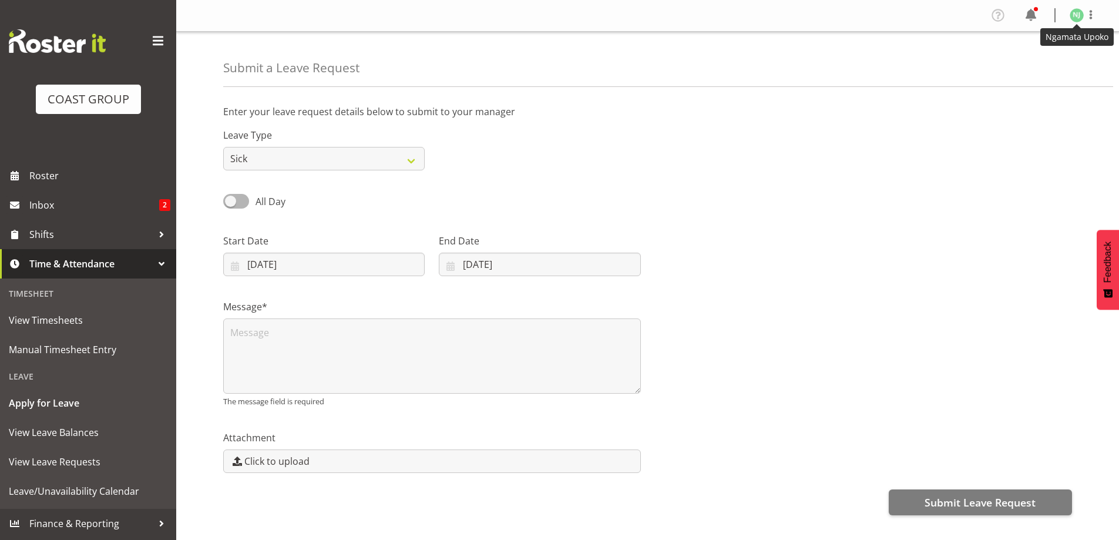
click at [1076, 15] on img at bounding box center [1077, 15] width 14 height 14
click at [1040, 58] on link "Log Out" at bounding box center [1041, 61] width 113 height 21
